Goal: Complete application form

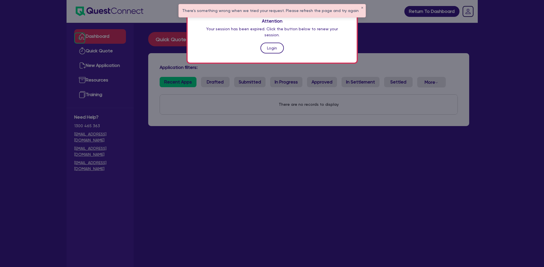
click at [272, 43] on link "Login" at bounding box center [271, 48] width 23 height 11
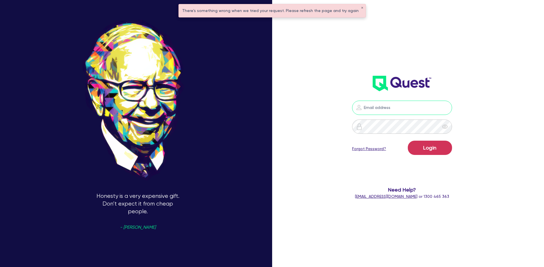
click at [371, 107] on input "email" at bounding box center [402, 108] width 100 height 14
type input "[PERSON_NAME][EMAIL_ADDRESS][DOMAIN_NAME]"
click at [429, 152] on button "Login" at bounding box center [430, 147] width 44 height 14
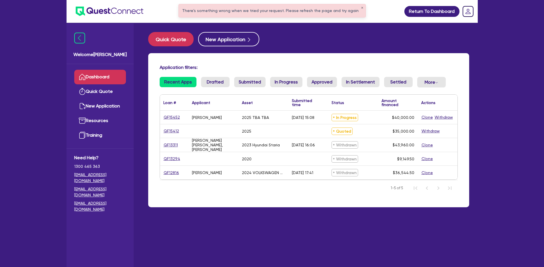
click at [257, 120] on div "2025 TBA TBA" at bounding box center [263, 116] width 50 height 13
click at [342, 118] on span "In Progress" at bounding box center [344, 117] width 27 height 7
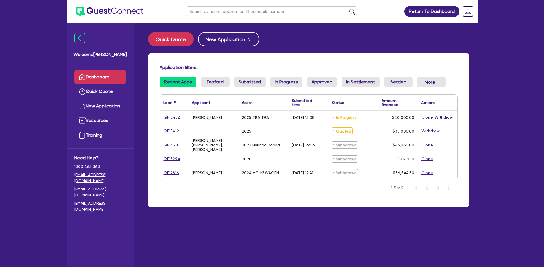
click at [346, 116] on span "In Progress" at bounding box center [344, 117] width 27 height 7
click at [230, 119] on div "[PERSON_NAME]" at bounding box center [213, 116] width 50 height 13
click at [177, 118] on link "QF15452" at bounding box center [171, 117] width 17 height 7
select select "Quest Finance - Own Book"
select select "CARS_AND_LIGHT_TRUCKS"
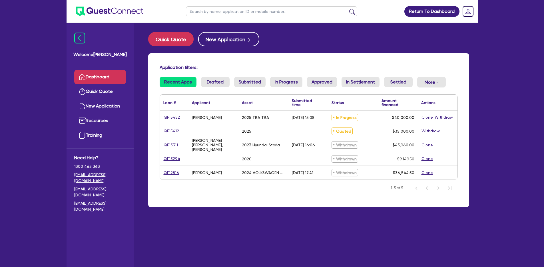
select select "PASSENGER_VEHICLES"
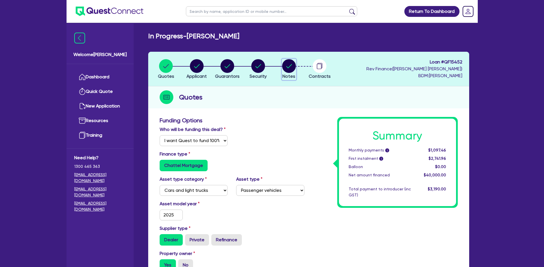
click at [283, 67] on circle "button" at bounding box center [289, 66] width 14 height 14
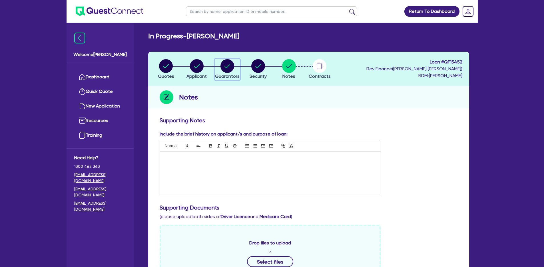
click at [230, 67] on circle "button" at bounding box center [227, 66] width 14 height 14
select select "MR"
select select "WA"
select select "SINGLE"
select select "PROPERTY"
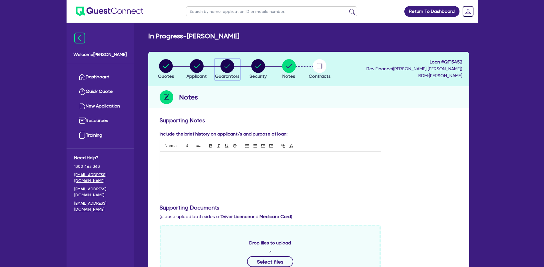
select select "MORTGAGE"
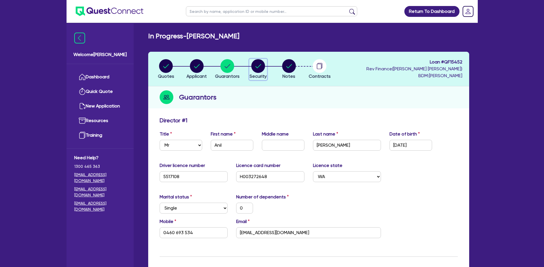
click at [260, 65] on icon "button" at bounding box center [259, 66] width 6 height 4
select select "CARS_AND_LIGHT_TRUCKS"
select select "PASSENGER_VEHICLES"
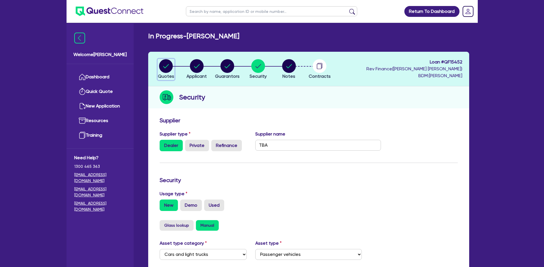
click at [166, 67] on circle "button" at bounding box center [166, 66] width 14 height 14
select select "Quest Finance - Own Book"
select select "CARS_AND_LIGHT_TRUCKS"
select select "PASSENGER_VEHICLES"
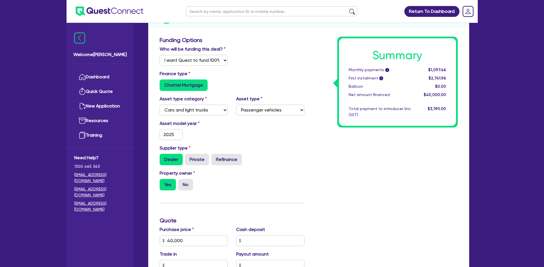
scroll to position [30, 0]
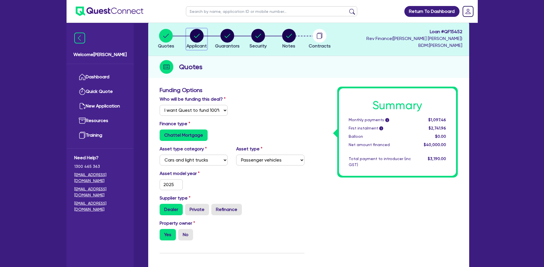
click at [195, 42] on button "Applicant" at bounding box center [196, 39] width 21 height 21
select select "SOLE_TRADER"
select select "TRANSPORT_WAREHOUSING"
select select "TAXI_LUXURY_CAR_SERVICES"
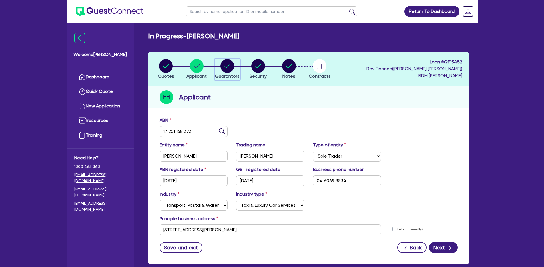
click at [236, 71] on div "button" at bounding box center [227, 66] width 25 height 14
select select "MR"
select select "WA"
select select "SINGLE"
select select "PROPERTY"
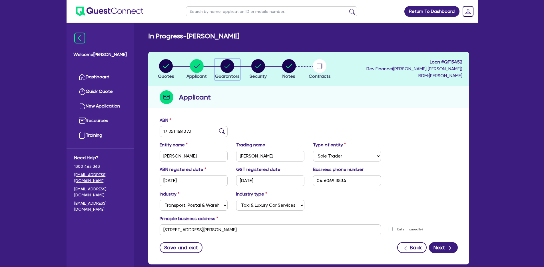
select select "MORTGAGE"
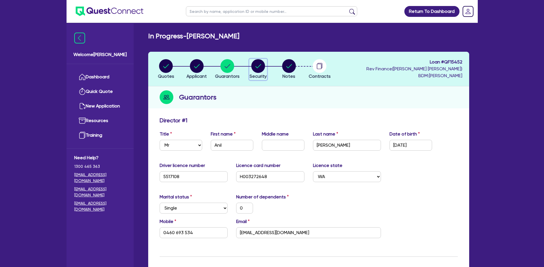
click at [263, 63] on circle "button" at bounding box center [258, 66] width 14 height 14
select select "CARS_AND_LIGHT_TRUCKS"
select select "PASSENGER_VEHICLES"
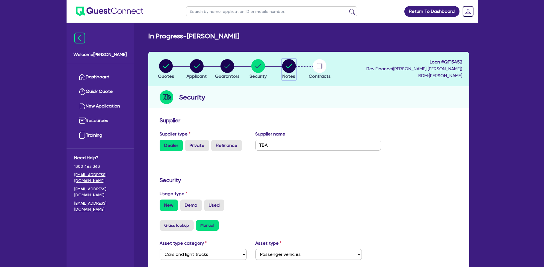
click at [295, 69] on icon "button" at bounding box center [289, 66] width 14 height 14
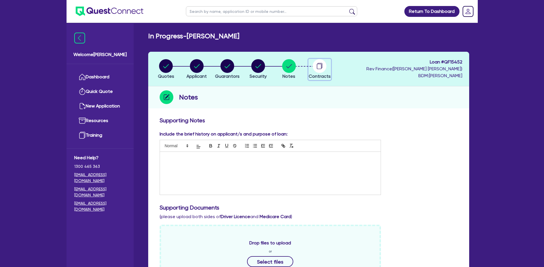
click at [320, 70] on circle "button" at bounding box center [320, 66] width 14 height 14
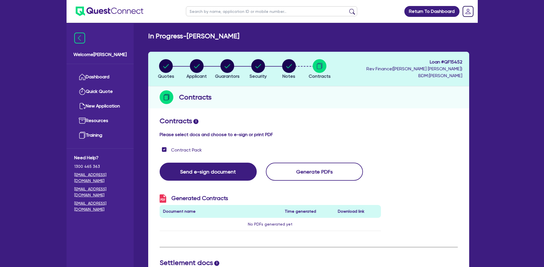
drag, startPoint x: 160, startPoint y: 134, endPoint x: 303, endPoint y: 129, distance: 142.9
click at [303, 129] on div "Contracts i Please select docs and choose to e-sign or print PDF" at bounding box center [308, 128] width 307 height 23
click at [192, 37] on h2 "In Progress - [PERSON_NAME]" at bounding box center [193, 36] width 91 height 8
drag, startPoint x: 166, startPoint y: 134, endPoint x: 269, endPoint y: 139, distance: 103.2
click at [269, 139] on div "Contracts i Please select docs and choose to e-sign or print PDF Contract Pack …" at bounding box center [309, 255] width 298 height 276
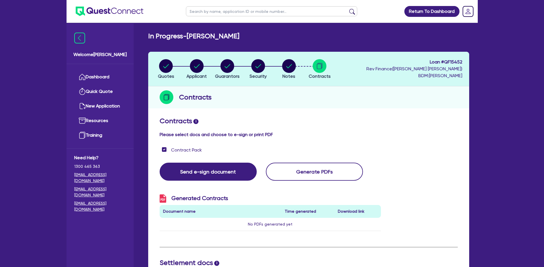
drag, startPoint x: 271, startPoint y: 138, endPoint x: 274, endPoint y: 135, distance: 4.1
click at [270, 138] on div "Contracts i Please select docs and choose to e-sign or print PDF" at bounding box center [308, 128] width 307 height 23
drag, startPoint x: 210, startPoint y: 133, endPoint x: 156, endPoint y: 134, distance: 54.3
click at [156, 134] on div "Contracts i Please select docs and choose to e-sign or print PDF" at bounding box center [308, 128] width 307 height 23
click at [236, 134] on h4 "Please select docs and choose to e-sign or print PDF" at bounding box center [309, 134] width 298 height 5
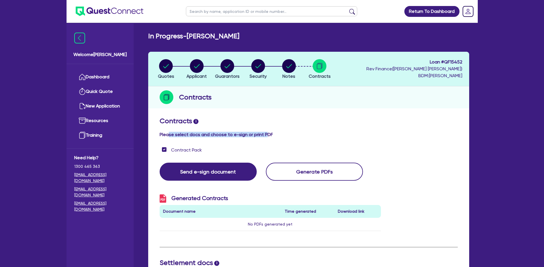
drag, startPoint x: 266, startPoint y: 132, endPoint x: 169, endPoint y: 134, distance: 96.5
click at [169, 135] on h4 "Please select docs and choose to e-sign or print PDF" at bounding box center [309, 134] width 298 height 5
drag, startPoint x: 168, startPoint y: 135, endPoint x: 268, endPoint y: 133, distance: 100.8
click at [170, 135] on h4 "Please select docs and choose to e-sign or print PDF" at bounding box center [309, 134] width 298 height 5
drag, startPoint x: 264, startPoint y: 135, endPoint x: 145, endPoint y: 127, distance: 119.9
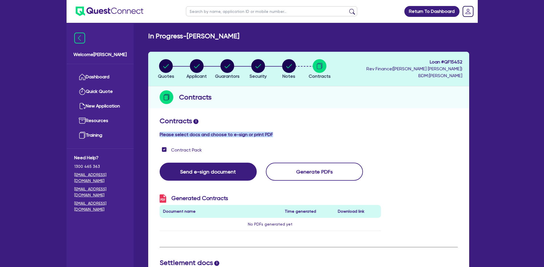
click at [145, 128] on div "Quotes Applicant [GEOGRAPHIC_DATA] Security Notes Contracts Loan # QF15452 Rev …" at bounding box center [308, 232] width 329 height 360
click at [179, 130] on div "Contracts i Please select docs and choose to e-sign or print PDF" at bounding box center [308, 128] width 307 height 23
drag, startPoint x: 160, startPoint y: 132, endPoint x: 258, endPoint y: 136, distance: 98.3
click at [258, 136] on h4 "Please select docs and choose to e-sign or print PDF" at bounding box center [309, 134] width 298 height 5
drag, startPoint x: 275, startPoint y: 132, endPoint x: 151, endPoint y: 131, distance: 123.6
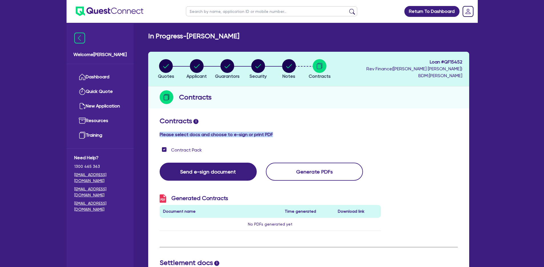
click at [151, 131] on div "Contracts i Please select docs and choose to e-sign or print PDF Contract Pack …" at bounding box center [308, 259] width 321 height 291
click at [162, 132] on h4 "Please select docs and choose to e-sign or print PDF" at bounding box center [309, 134] width 298 height 5
drag, startPoint x: 161, startPoint y: 133, endPoint x: 273, endPoint y: 134, distance: 111.9
click at [273, 134] on h4 "Please select docs and choose to e-sign or print PDF" at bounding box center [309, 134] width 298 height 5
click at [279, 133] on h4 "Please select docs and choose to e-sign or print PDF" at bounding box center [309, 134] width 298 height 5
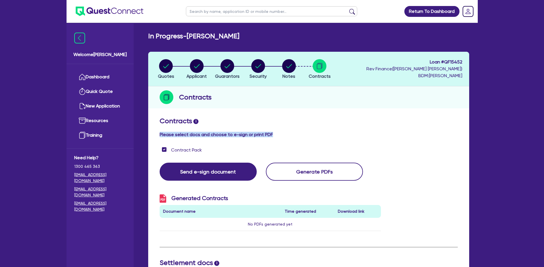
drag, startPoint x: 248, startPoint y: 135, endPoint x: 163, endPoint y: 131, distance: 85.5
click at [163, 132] on h4 "Please select docs and choose to e-sign or print PDF" at bounding box center [309, 134] width 298 height 5
click at [272, 117] on h2 "Contracts i" at bounding box center [309, 121] width 298 height 8
